Goal: Information Seeking & Learning: Learn about a topic

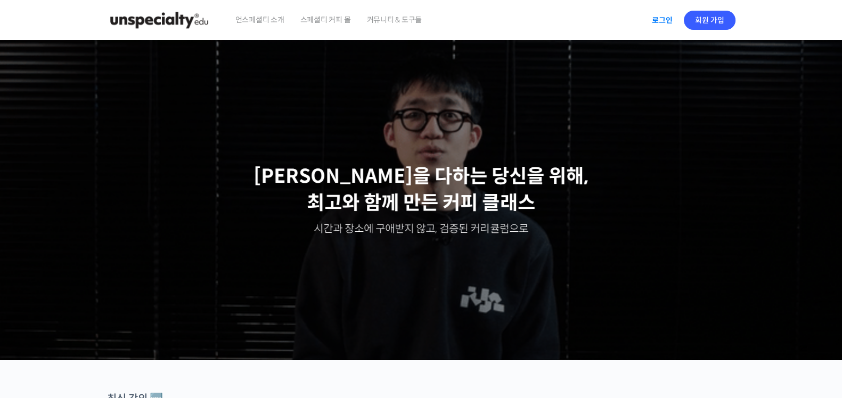
click at [674, 17] on link "로그인" at bounding box center [662, 20] width 34 height 24
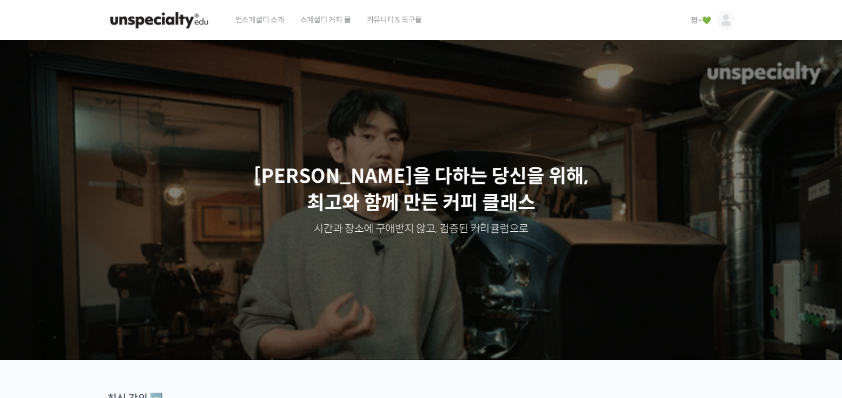
click at [692, 25] on link "쩡~💚" at bounding box center [713, 20] width 44 height 40
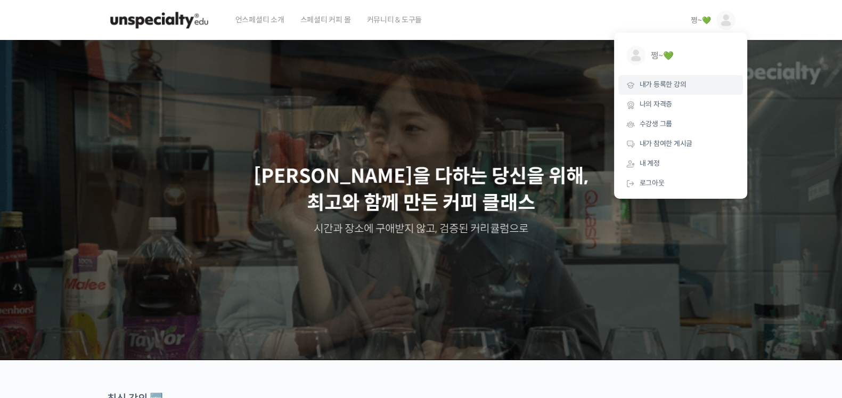
click at [674, 90] on link "내가 등록한 강의" at bounding box center [680, 85] width 125 height 20
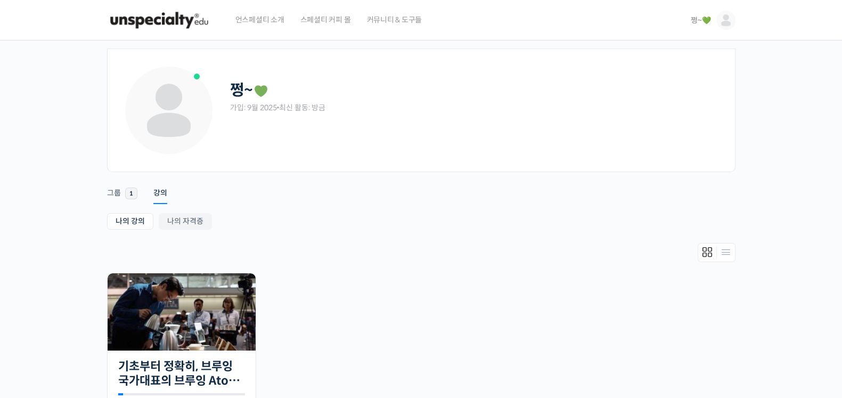
click at [165, 22] on img at bounding box center [159, 20] width 104 height 32
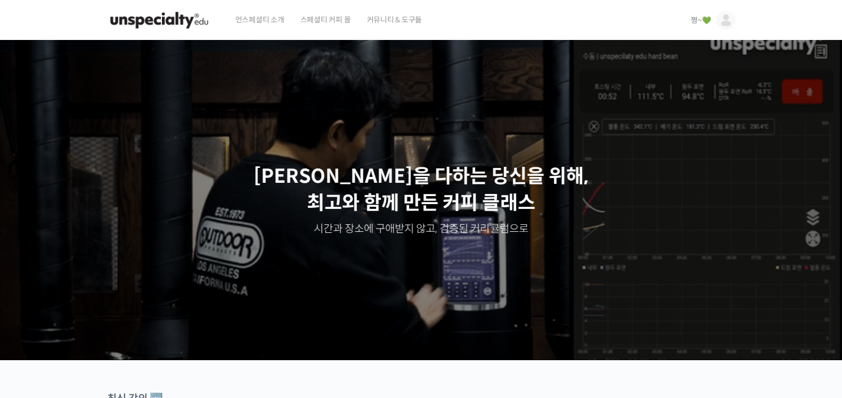
click at [694, 19] on span "쩡~💚" at bounding box center [701, 20] width 20 height 10
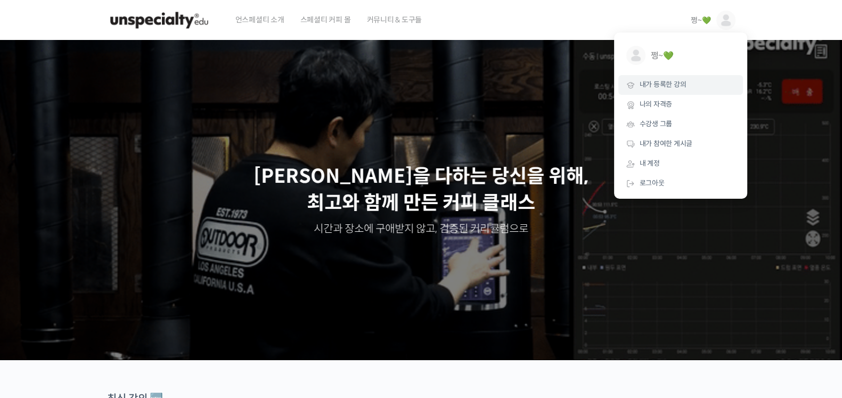
click at [653, 88] on span "내가 등록한 강의" at bounding box center [662, 84] width 47 height 9
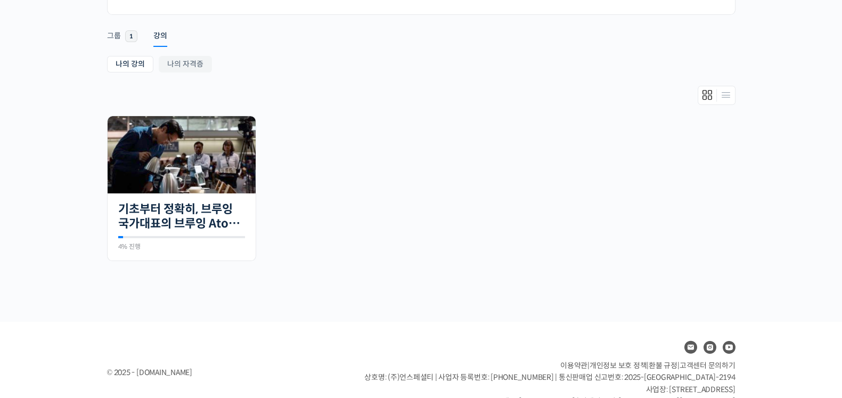
scroll to position [182, 0]
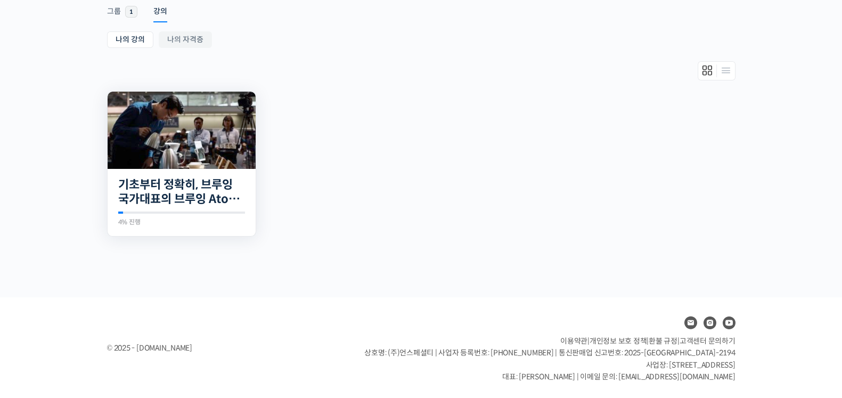
drag, startPoint x: 170, startPoint y: 167, endPoint x: 224, endPoint y: 169, distance: 53.3
click at [170, 167] on img at bounding box center [182, 130] width 148 height 77
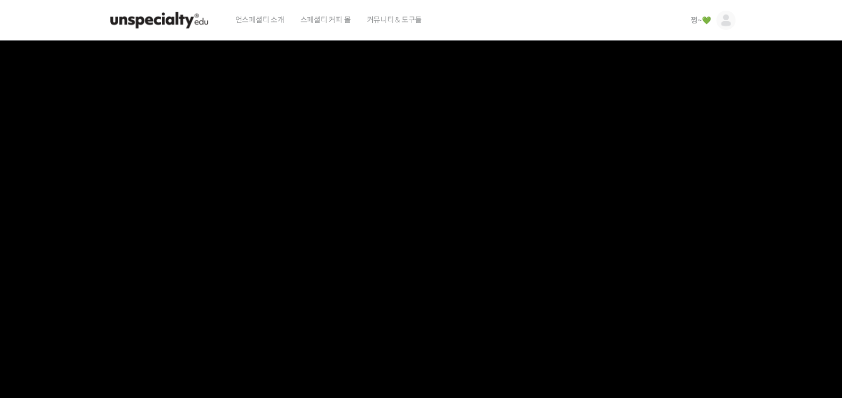
click at [691, 20] on span "쩡~💚" at bounding box center [701, 20] width 20 height 10
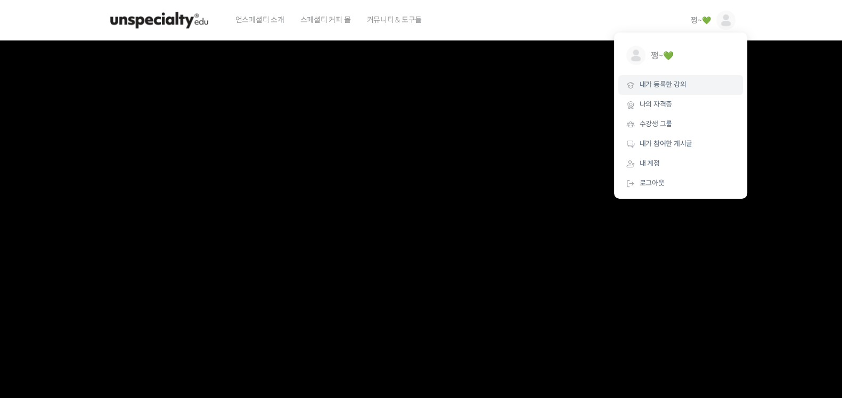
click at [650, 80] on span "내가 등록한 강의" at bounding box center [662, 84] width 47 height 9
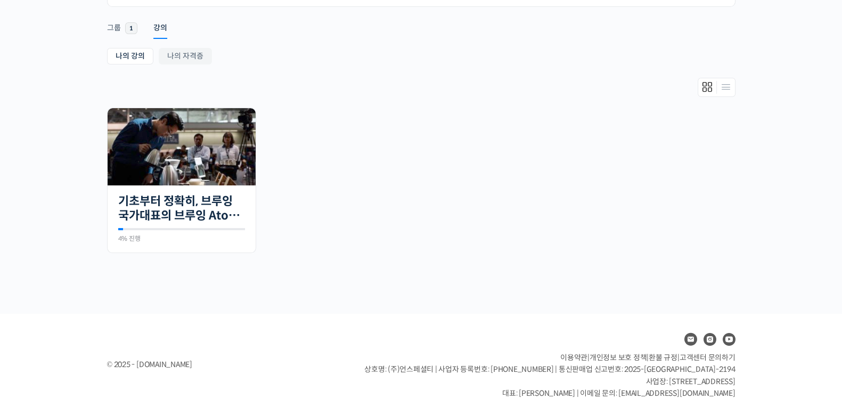
scroll to position [182, 0]
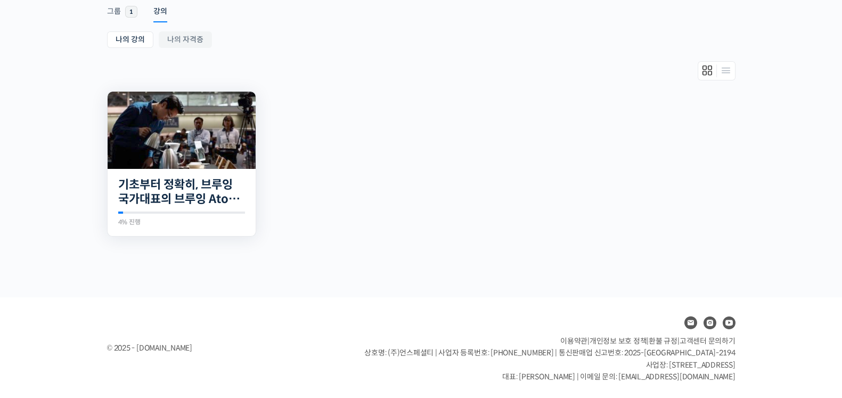
click at [193, 142] on img at bounding box center [182, 130] width 148 height 77
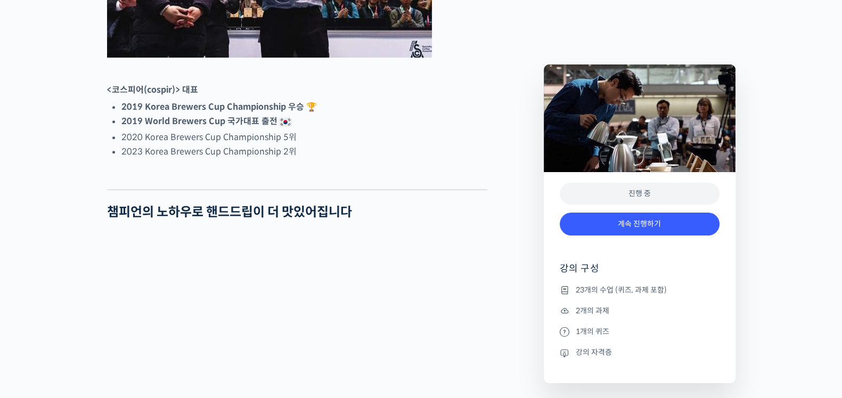
scroll to position [732, 0]
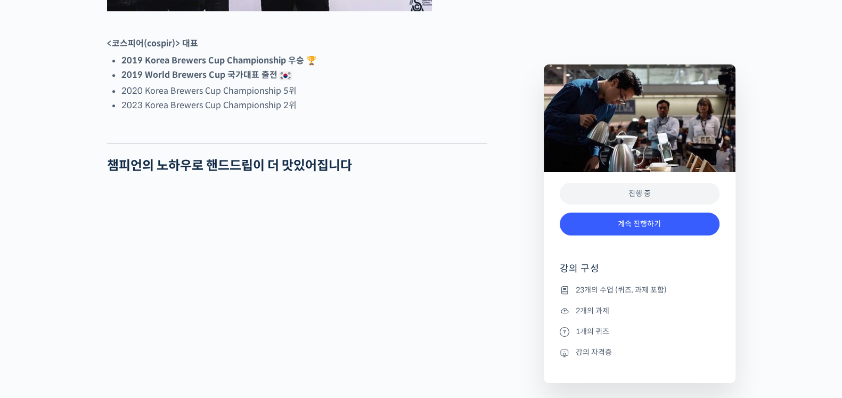
click at [594, 289] on li "23개의 수업 (퀴즈, 과제 포함)" at bounding box center [640, 289] width 160 height 13
click at [662, 229] on link "계속 진행하기" at bounding box center [640, 223] width 160 height 23
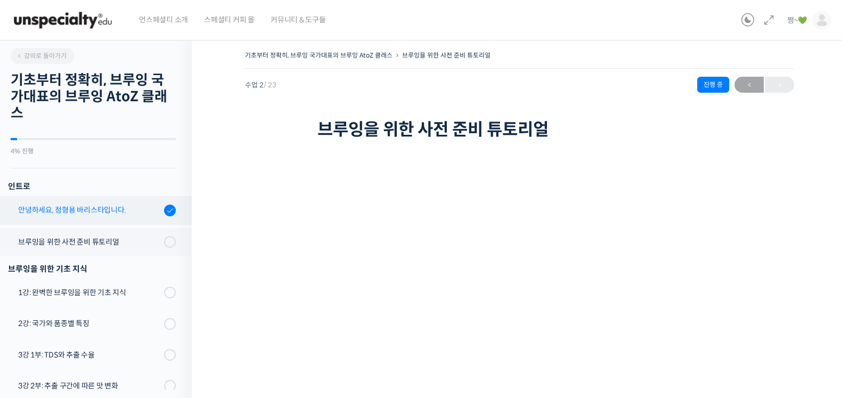
click at [68, 207] on div "안녕하세요, 정형용 바리스타입니다." at bounding box center [89, 210] width 143 height 12
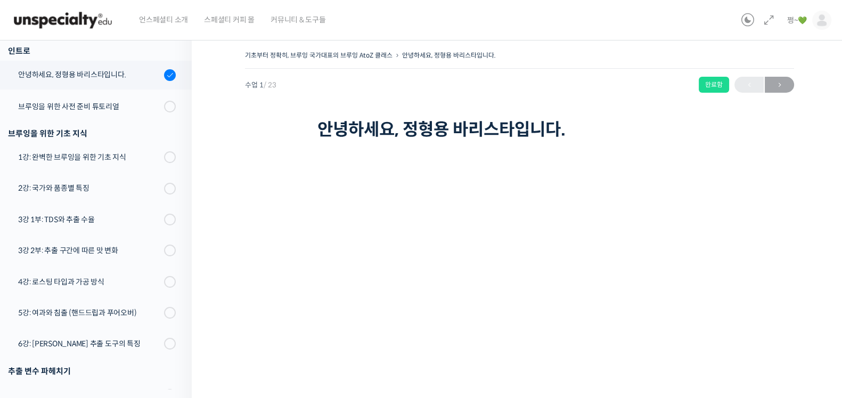
click at [260, 262] on div "기초부터 정확히, 브루잉 국가대표의 브루잉 AtoZ 클래스 안녕하세요, 정형용 바리스타입니다. 완료함 수업 1 / 23 완료함 다음 → 안녕하…" at bounding box center [519, 336] width 549 height 577
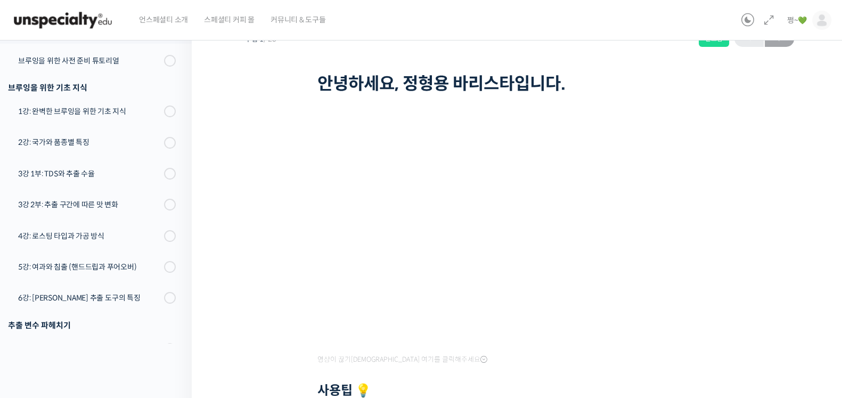
scroll to position [66, 0]
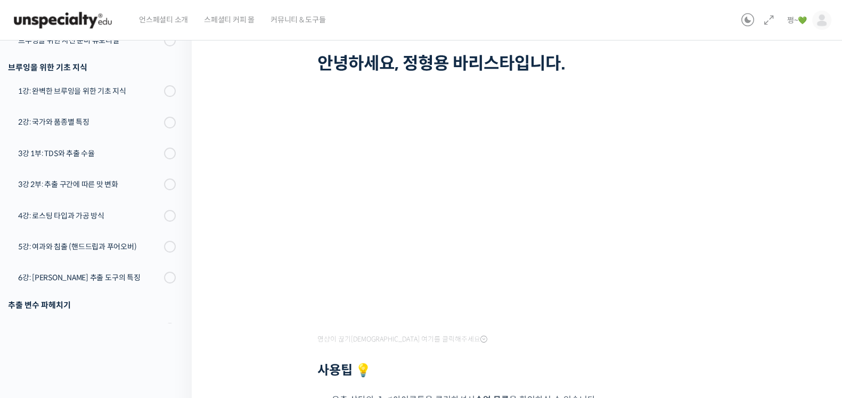
click at [256, 247] on div "기초부터 정확히, 브루잉 국가대표의 브루잉 AtoZ 클래스 안녕하세요, 정형용 바리스타입니다. 완료함 수업 1 / 23 완료함 다음 → 안녕하…" at bounding box center [519, 270] width 549 height 577
click at [767, 20] on icon at bounding box center [768, 20] width 13 height 13
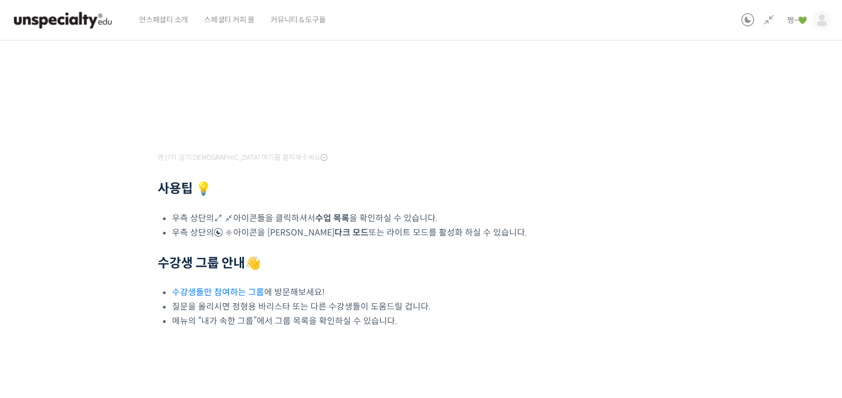
scroll to position [0, 0]
